Goal: Information Seeking & Learning: Check status

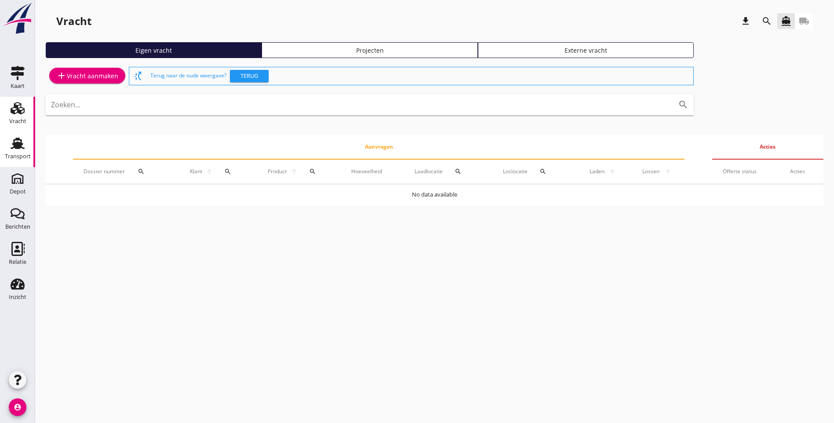
click at [14, 160] on div "Transport" at bounding box center [18, 156] width 26 height 12
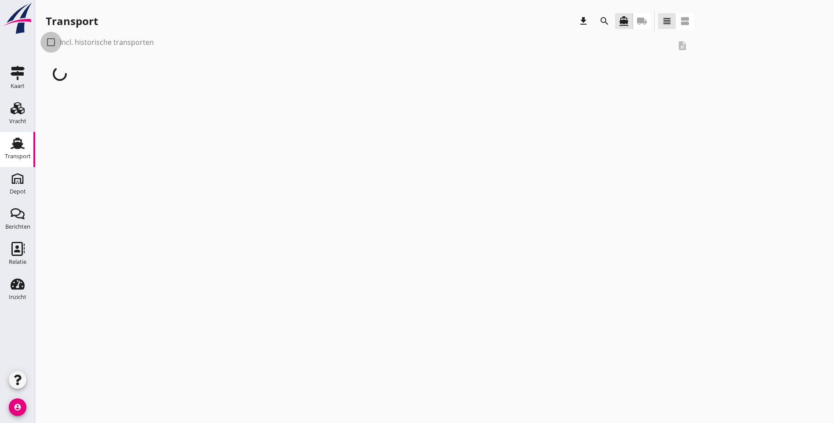
click at [51, 44] on div at bounding box center [51, 42] width 15 height 15
checkbox input "true"
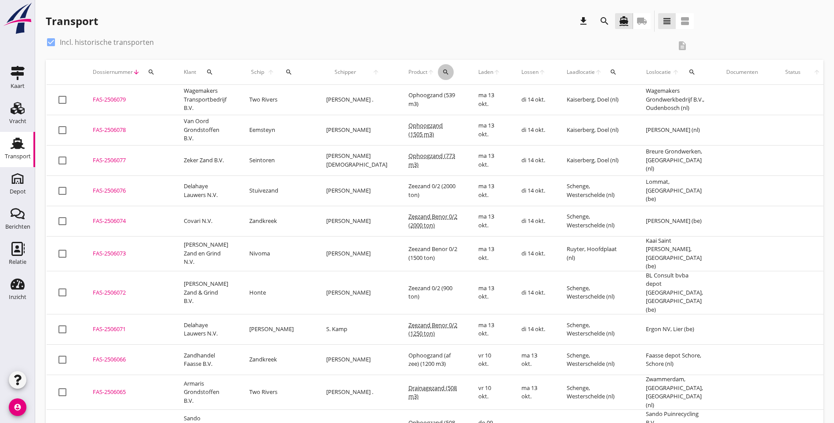
click at [438, 68] on button "search" at bounding box center [446, 72] width 16 height 16
click at [419, 100] on input "Zoeken op product..." at bounding box center [442, 98] width 91 height 14
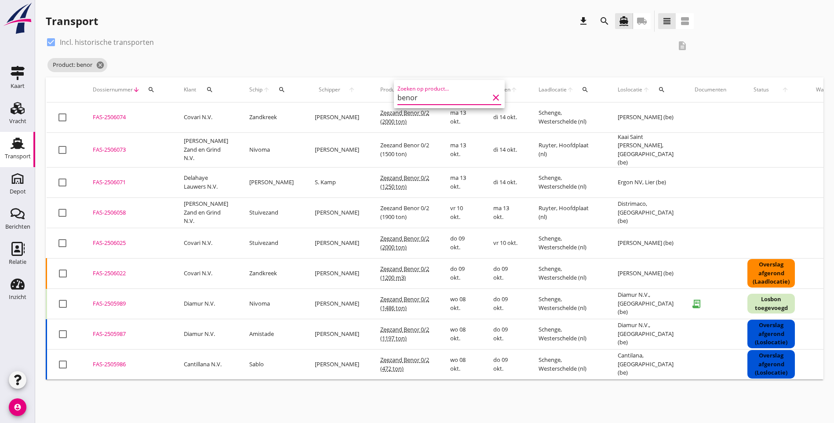
type input "benor"
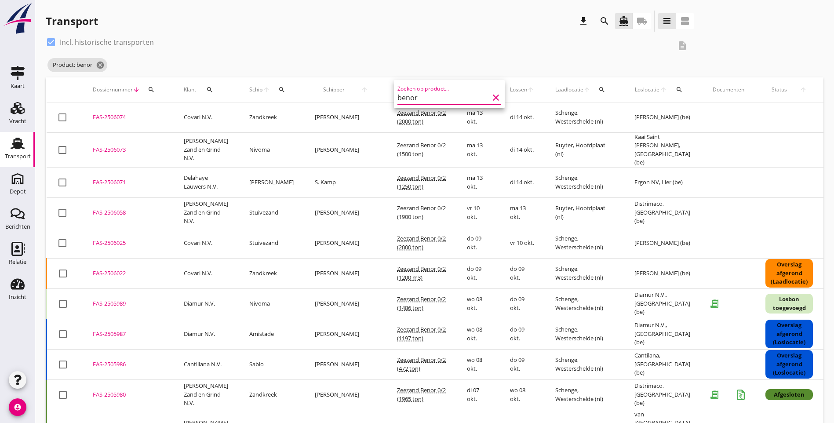
click at [432, 63] on div "Product: benor cancel" at bounding box center [370, 65] width 648 height 18
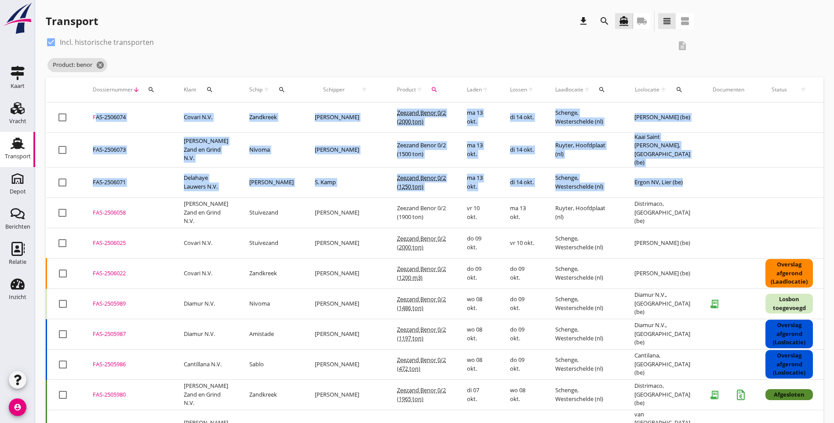
drag, startPoint x: 665, startPoint y: 185, endPoint x: 86, endPoint y: 113, distance: 583.4
click at [86, 113] on tbody "check_box_outline_blank FAS-2506074 upload_file Drop hier uw bestand om het aan…" at bounding box center [490, 422] width 887 height 641
copy tbody "FAS-2506074 upload_file Drop hier uw bestand om het aan het dossier toe te voeg…"
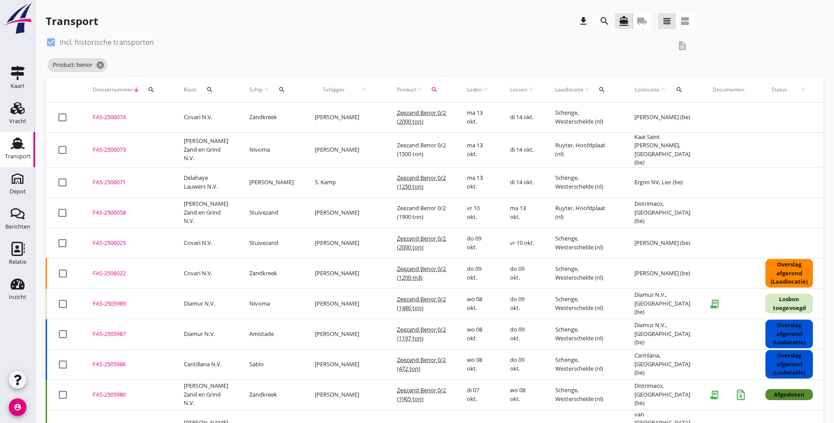
click at [722, 45] on div "check_box Incl. historische transporten description Product: benor cancel" at bounding box center [435, 56] width 778 height 42
click at [99, 66] on icon "cancel" at bounding box center [100, 65] width 9 height 9
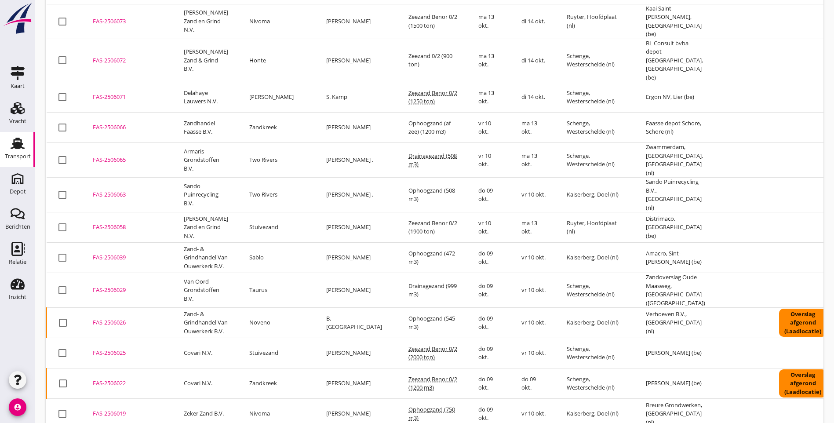
scroll to position [176, 0]
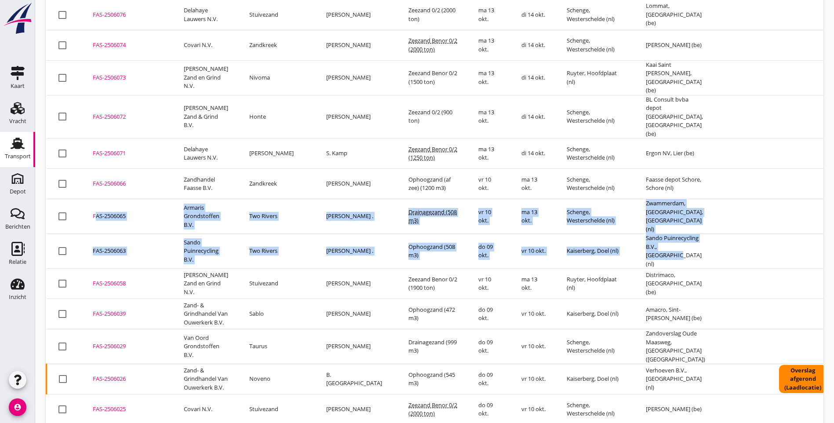
drag, startPoint x: 661, startPoint y: 239, endPoint x: 84, endPoint y: 211, distance: 578.3
click at [84, 211] on tbody "check_box_outline_blank FAS-2506079 upload_file Drop hier uw bestand om het aan…" at bounding box center [497, 394] width 901 height 971
copy tbody "FAS-2506065 upload_file Drop hier uw bestand om het aan het dossier toe te voeg…"
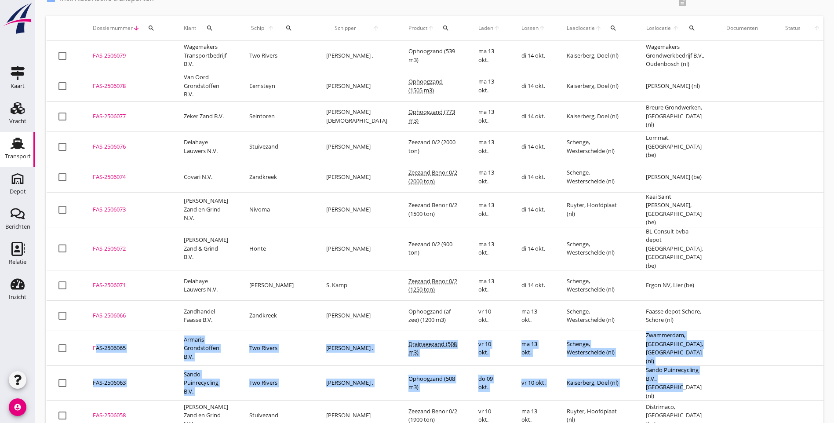
scroll to position [0, 0]
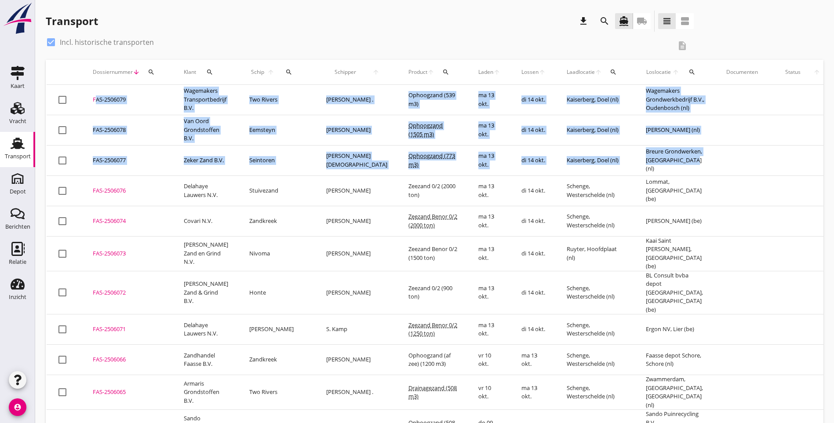
drag, startPoint x: 663, startPoint y: 176, endPoint x: 87, endPoint y: 91, distance: 582.1
copy tbody "FAS-2506079 upload_file Drop hier uw bestand om het aan het dossier toe te voeg…"
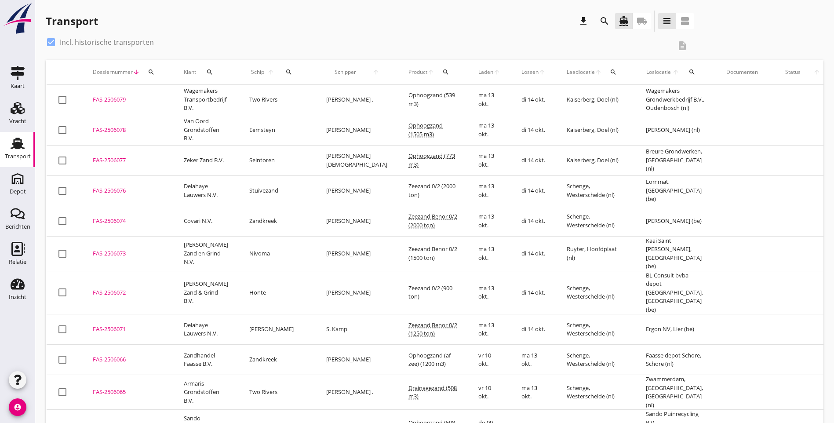
click at [703, 20] on div "Transport download search directions_boat local_shipping view_headline view_age…" at bounding box center [435, 23] width 778 height 25
click at [639, 46] on div "check_box Incl. historische transporten description" at bounding box center [435, 47] width 778 height 25
